Goal: Navigation & Orientation: Understand site structure

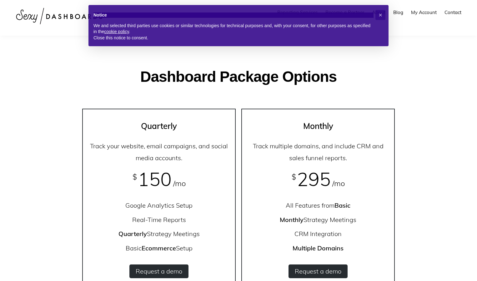
scroll to position [612, 0]
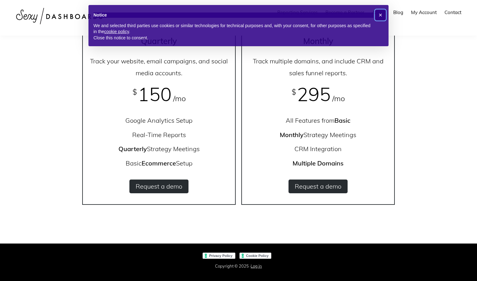
click at [380, 14] on span "×" at bounding box center [381, 15] width 4 height 7
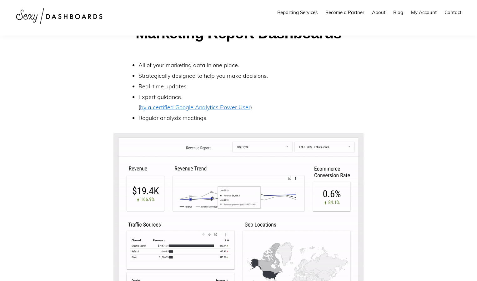
scroll to position [0, 0]
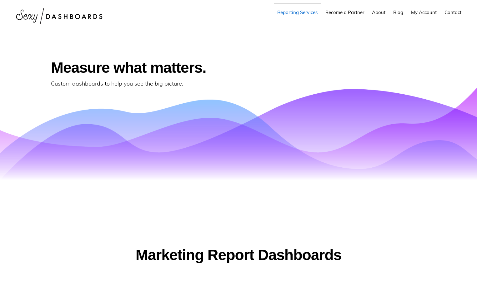
click at [302, 13] on span "Reporting Services" at bounding box center [297, 12] width 40 height 6
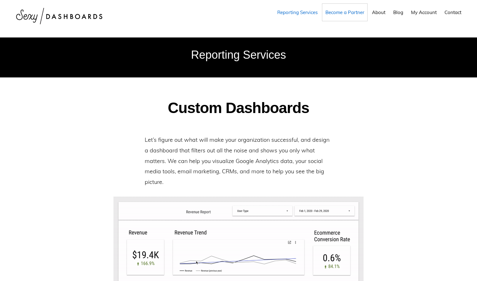
click at [347, 15] on span "Become a Partner" at bounding box center [344, 12] width 39 height 6
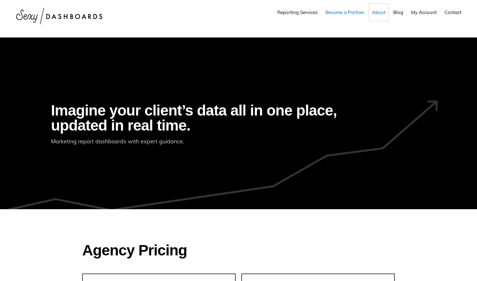
click at [378, 13] on span "About" at bounding box center [378, 12] width 13 height 6
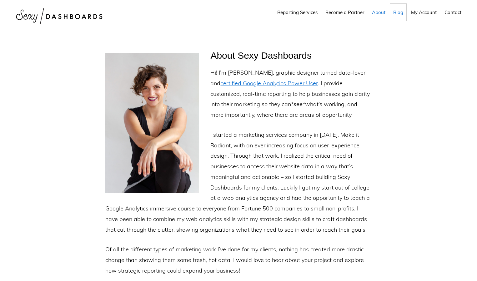
click at [400, 14] on span "Blog" at bounding box center [398, 12] width 10 height 6
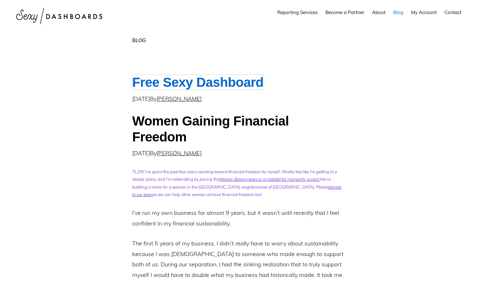
click at [196, 83] on link "Free Sexy Dashboard" at bounding box center [197, 82] width 131 height 15
click at [457, 13] on span "Contact" at bounding box center [453, 12] width 17 height 6
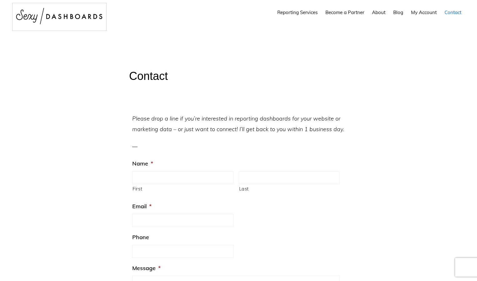
click at [47, 21] on img at bounding box center [60, 16] width 94 height 26
